Goal: Task Accomplishment & Management: Use online tool/utility

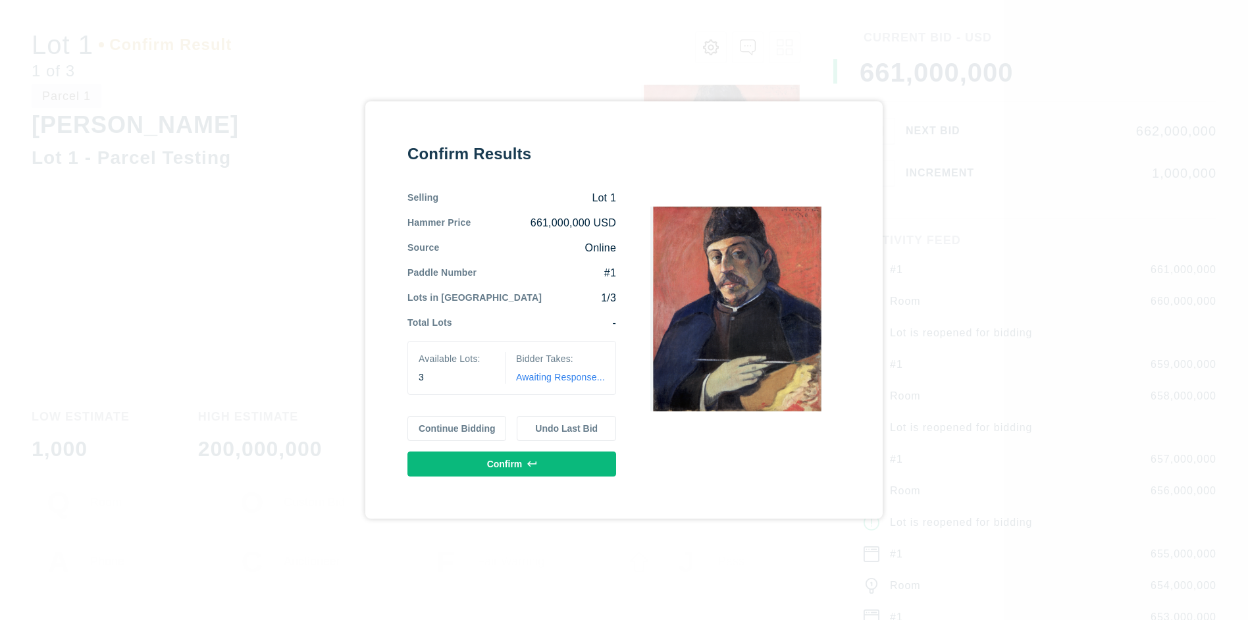
click at [457, 428] on button "Continue Bidding" at bounding box center [456, 428] width 99 height 25
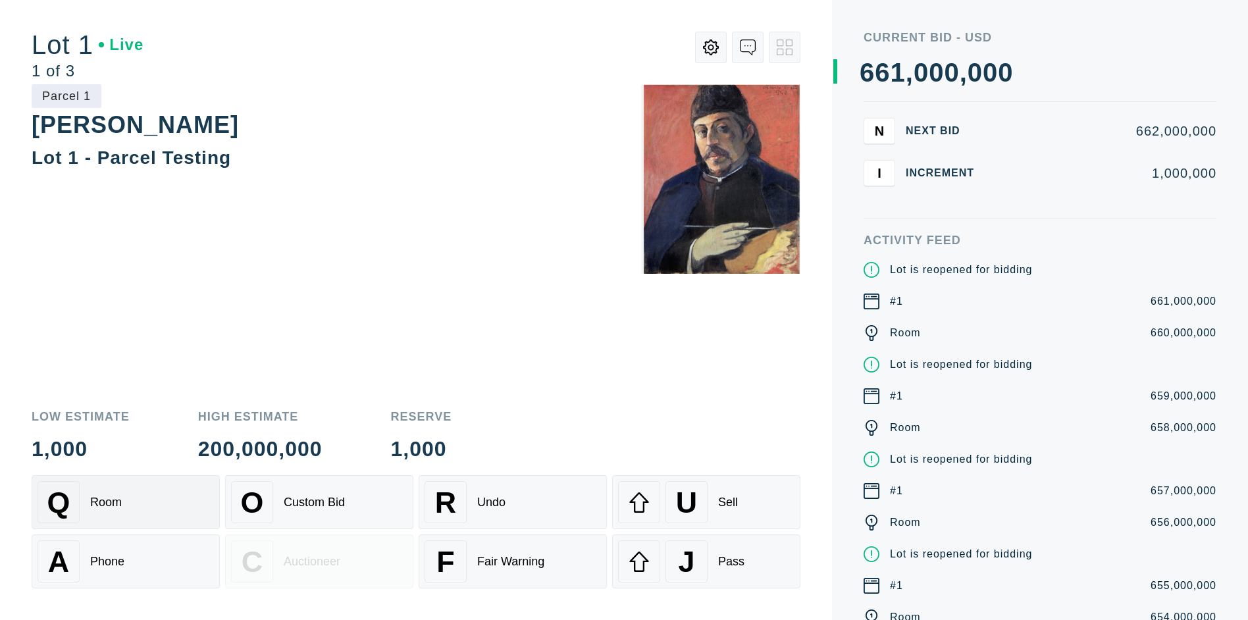
click at [126, 502] on div "Q Room" at bounding box center [126, 502] width 176 height 42
